Goal: Task Accomplishment & Management: Use online tool/utility

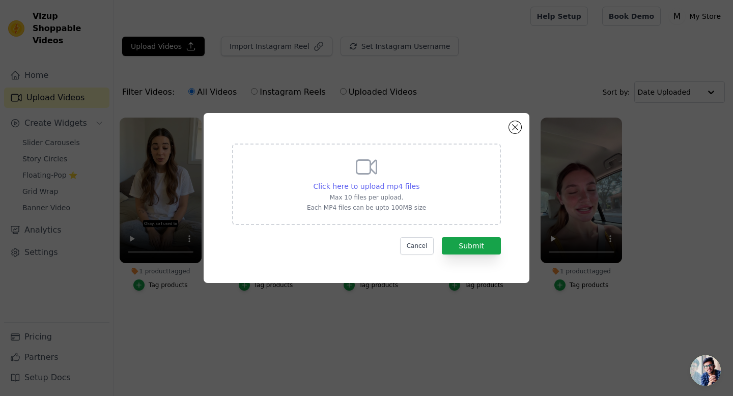
click at [388, 190] on div "Click here to upload mp4 files" at bounding box center [367, 186] width 106 height 10
click at [419, 181] on input "Click here to upload mp4 files Max 10 files per upload. Each MP4 files can be u…" at bounding box center [419, 181] width 1 height 1
type input "C:\fakepath\copy_E2FEF9BA-5EBA-4EAA-B828-CBDBDD05B5E1 (1).mp4"
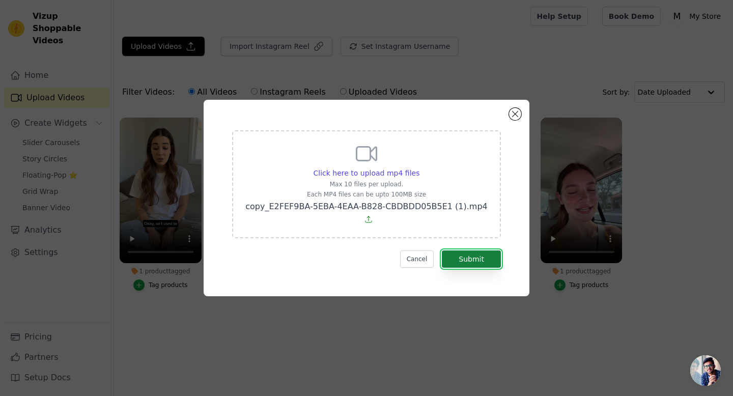
click at [472, 255] on button "Submit" at bounding box center [471, 259] width 59 height 17
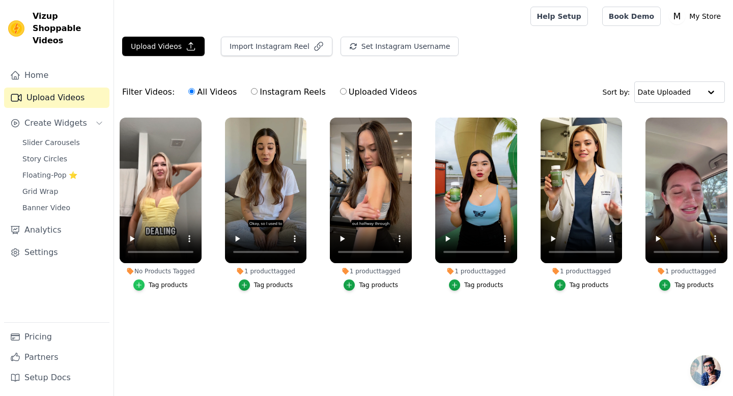
click at [143, 285] on icon "button" at bounding box center [138, 285] width 7 height 7
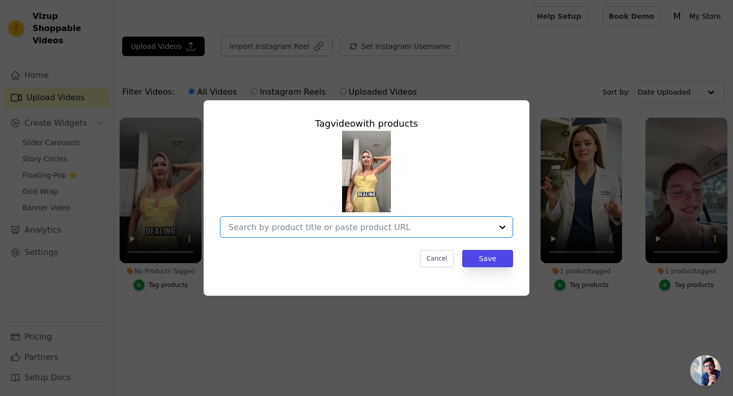
click at [271, 224] on input "No Products Tagged Tag video with products Option undefined, selected. Select i…" at bounding box center [361, 228] width 264 height 10
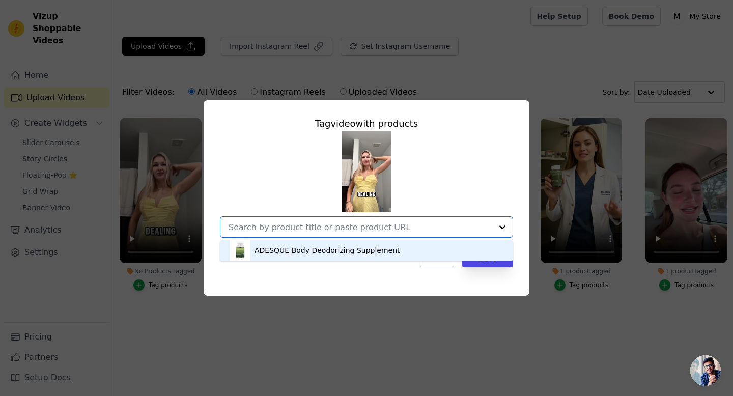
click at [273, 251] on div "ADESQUE Body Deodorizing Supplement" at bounding box center [328, 250] width 146 height 10
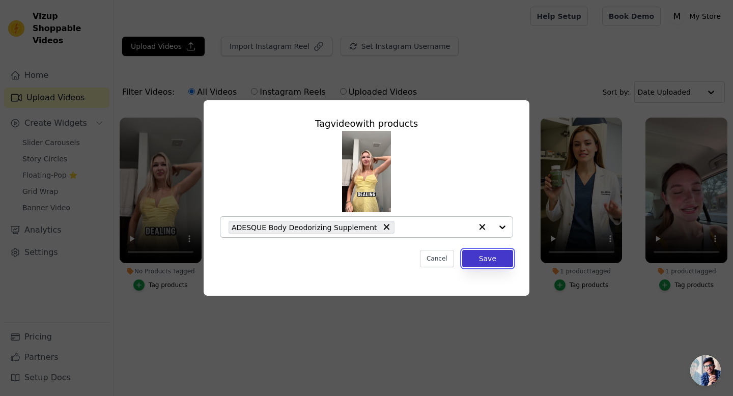
click at [495, 261] on button "Save" at bounding box center [487, 258] width 51 height 17
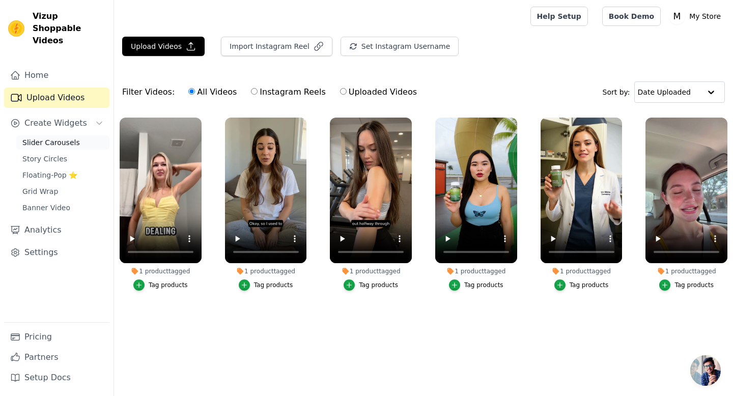
click at [33, 138] on span "Slider Carousels" at bounding box center [51, 143] width 58 height 10
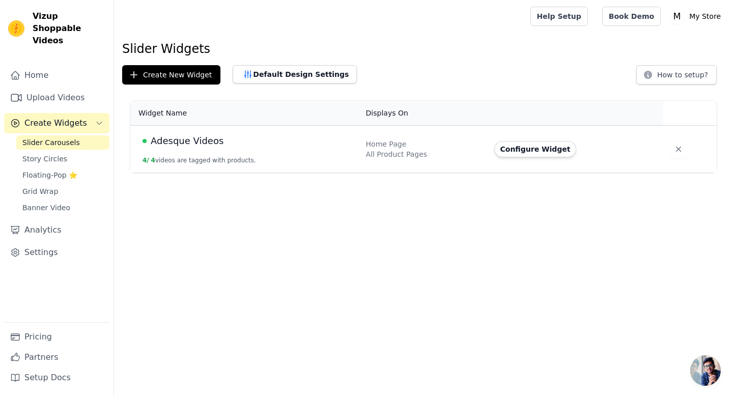
click at [198, 143] on span "Adesque Videos" at bounding box center [187, 141] width 73 height 14
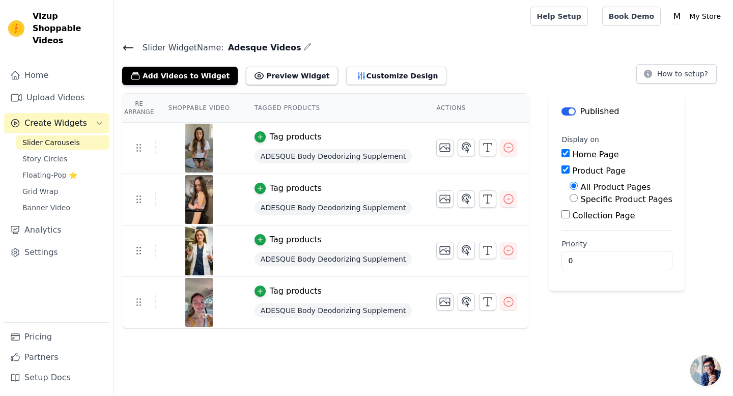
click at [194, 253] on img at bounding box center [199, 251] width 29 height 49
click at [190, 233] on img at bounding box center [199, 251] width 29 height 49
click at [439, 248] on icon "button" at bounding box center [445, 250] width 12 height 12
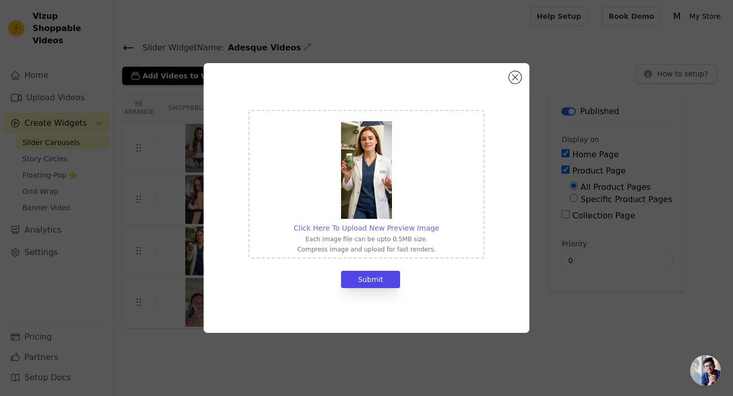
click at [380, 228] on span "Click Here To Upload New Preview Image" at bounding box center [367, 228] width 146 height 8
click at [439, 223] on input "Click Here To Upload New Preview Image Each image file can be upto 0.5MB size. …" at bounding box center [439, 223] width 1 height 1
click at [514, 75] on button "Close modal" at bounding box center [515, 77] width 12 height 12
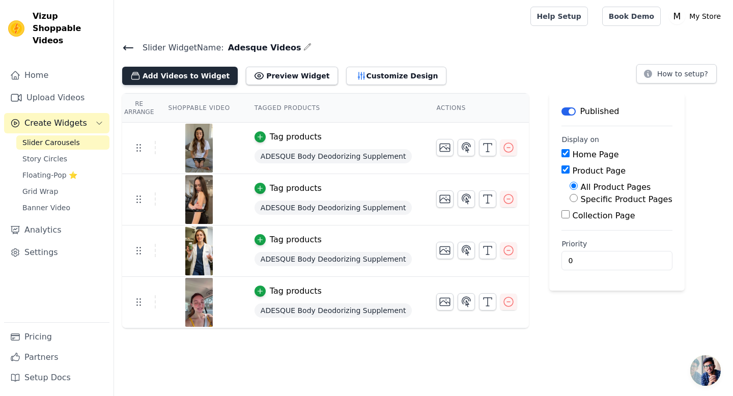
click at [199, 72] on button "Add Videos to Widget" at bounding box center [180, 76] width 116 height 18
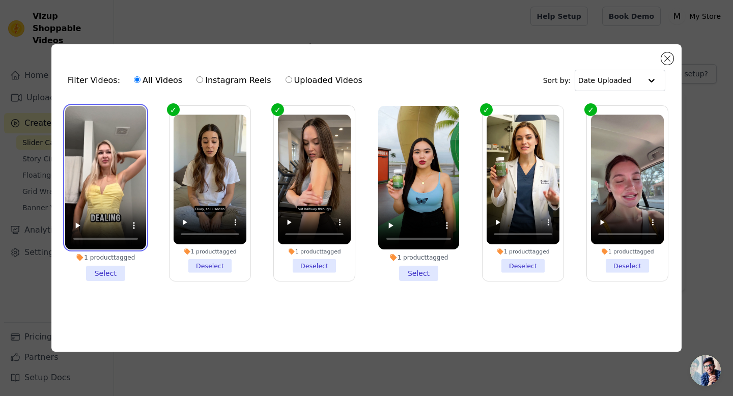
click at [89, 168] on video at bounding box center [105, 178] width 81 height 144
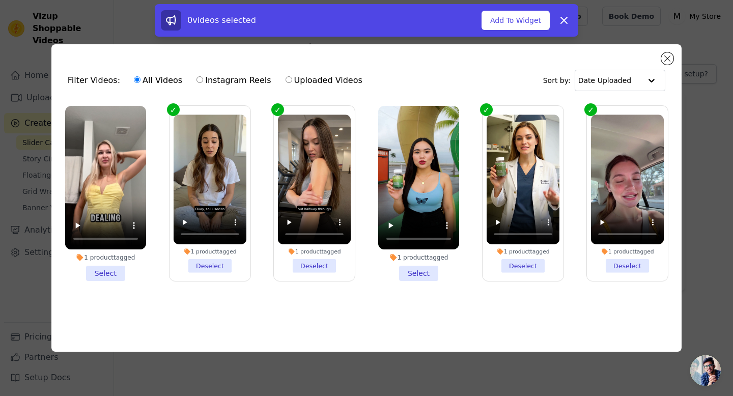
click at [103, 269] on li "1 product tagged Select" at bounding box center [105, 194] width 81 height 176
click at [0, 0] on input "1 product tagged Select" at bounding box center [0, 0] width 0 height 0
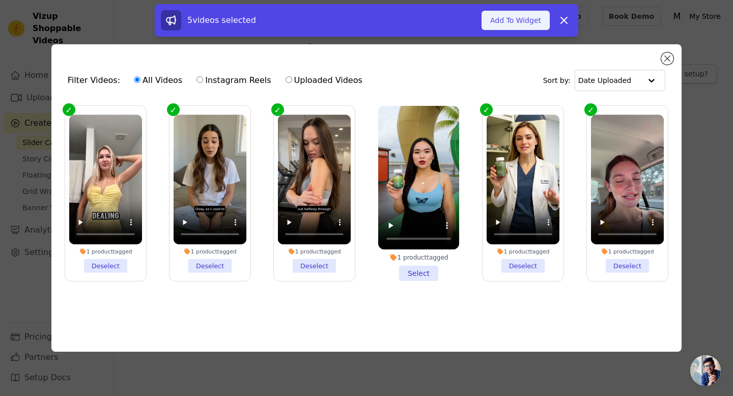
click at [523, 15] on button "Add To Widget" at bounding box center [516, 20] width 68 height 19
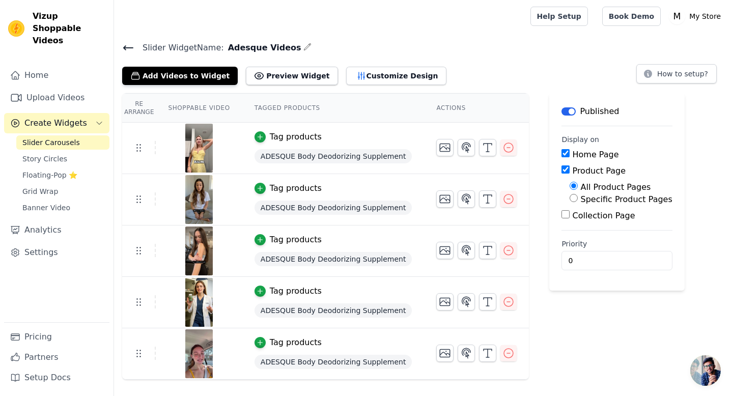
click at [723, 176] on div "Re Arrange Shoppable Video Tagged Products Actions Tag products ADESQUE Body De…" at bounding box center [423, 236] width 619 height 287
